Goal: Download file/media

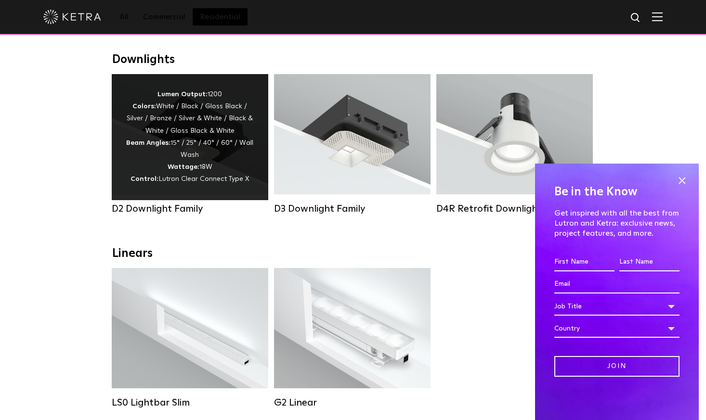
scroll to position [48, 0]
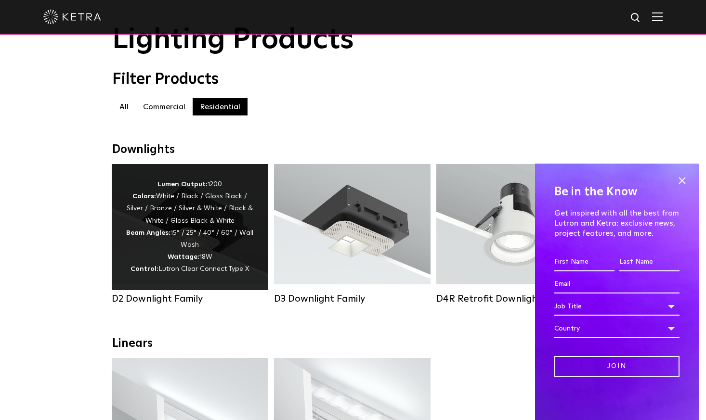
click at [235, 240] on div "Lumen Output: 1200 Colors: White / Black / Gloss Black / Silver / Bronze / Silv…" at bounding box center [190, 227] width 128 height 97
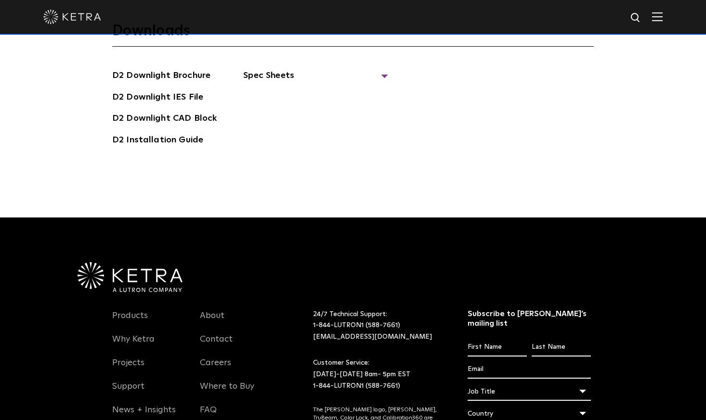
scroll to position [2691, 0]
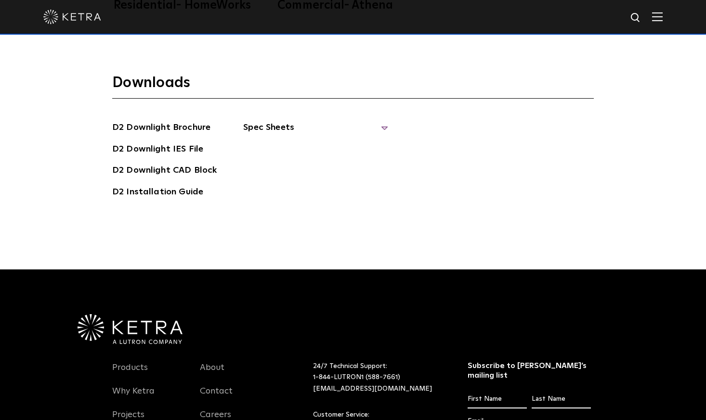
click at [379, 121] on span "Spec Sheets" at bounding box center [315, 131] width 144 height 21
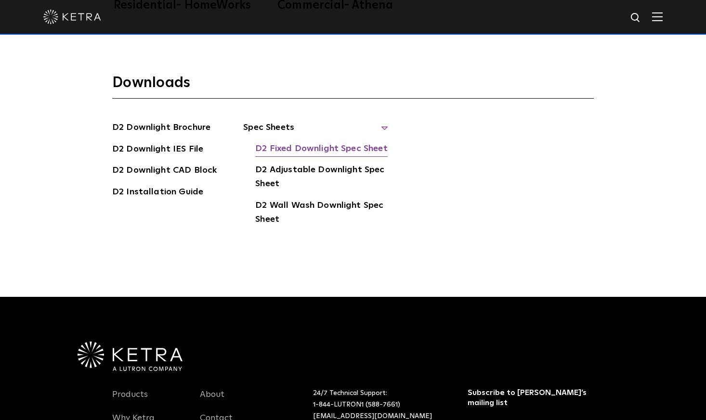
click at [339, 142] on link "D2 Fixed Downlight Spec Sheet" at bounding box center [321, 149] width 132 height 15
